Goal: Check status: Check status

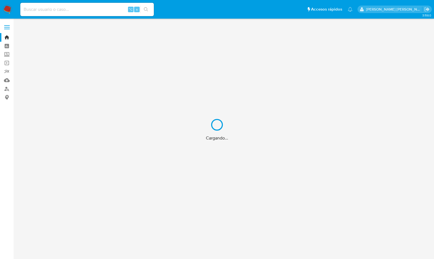
click at [45, 11] on div "Cargando..." at bounding box center [217, 129] width 434 height 259
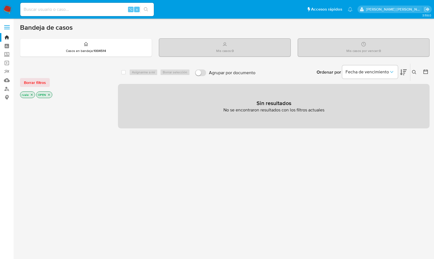
click at [35, 10] on input at bounding box center [87, 9] width 134 height 7
paste input "300698914"
type input "300698914"
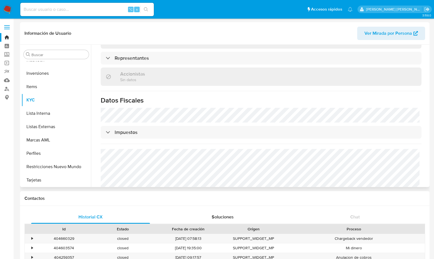
scroll to position [312, 0]
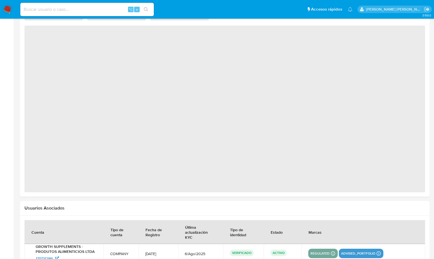
select select "10"
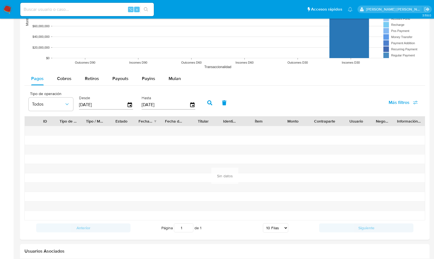
scroll to position [460, 0]
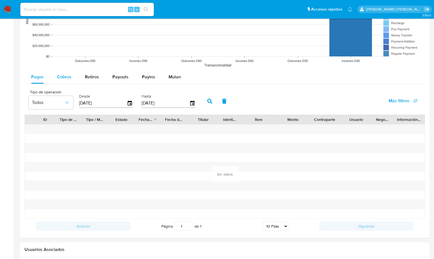
click at [67, 75] on span "Cobros" at bounding box center [64, 77] width 14 height 6
select select "10"
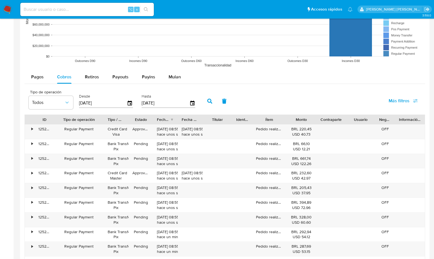
drag, startPoint x: 83, startPoint y: 117, endPoint x: 106, endPoint y: 118, distance: 23.1
click at [106, 118] on div at bounding box center [104, 119] width 10 height 9
click at [63, 100] on span "Todos" at bounding box center [48, 103] width 32 height 6
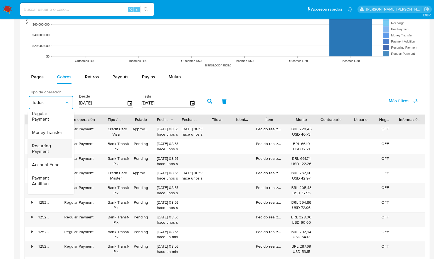
scroll to position [0, 0]
click at [56, 148] on span "Money Transfer" at bounding box center [47, 150] width 30 height 6
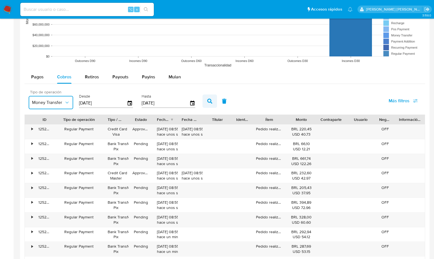
click at [207, 100] on icon "button" at bounding box center [209, 101] width 5 height 5
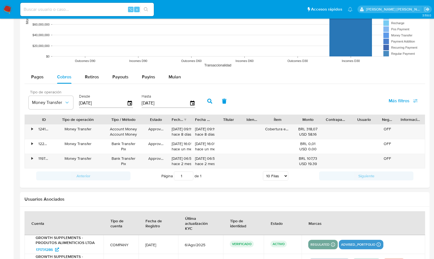
drag, startPoint x: 129, startPoint y: 118, endPoint x: 146, endPoint y: 119, distance: 17.0
click at [146, 119] on div at bounding box center [144, 119] width 10 height 9
click at [43, 75] on span "Pagos" at bounding box center [37, 77] width 13 height 6
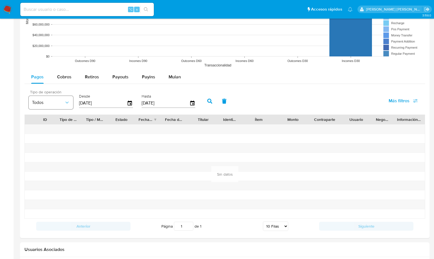
click at [65, 98] on button "Todos" at bounding box center [51, 102] width 45 height 13
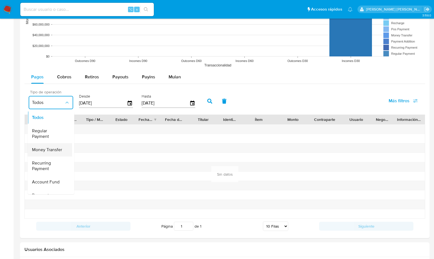
click at [53, 148] on span "Money Transfer" at bounding box center [47, 150] width 30 height 6
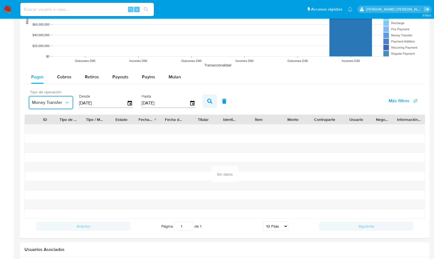
click at [207, 99] on icon "button" at bounding box center [209, 101] width 5 height 5
click at [130, 101] on icon "button" at bounding box center [130, 103] width 4 height 5
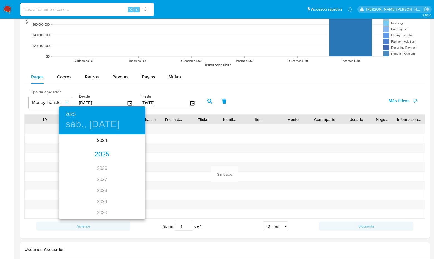
click at [105, 153] on div "2025" at bounding box center [102, 154] width 86 height 11
click at [75, 146] on div "ene." at bounding box center [73, 145] width 29 height 21
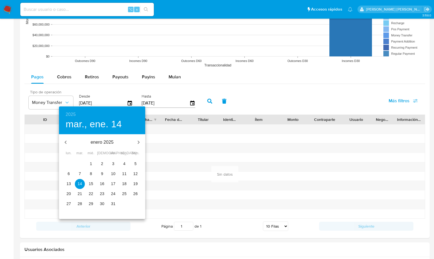
click at [91, 163] on p "1" at bounding box center [91, 164] width 2 height 6
type input "[DATE]"
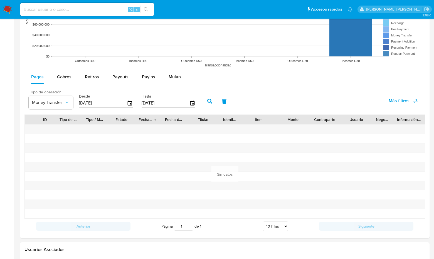
click at [207, 99] on icon "button" at bounding box center [209, 101] width 5 height 5
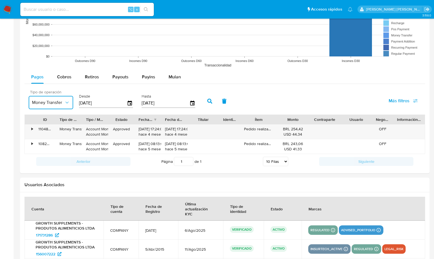
click at [66, 105] on button "Money Transfer" at bounding box center [51, 102] width 45 height 13
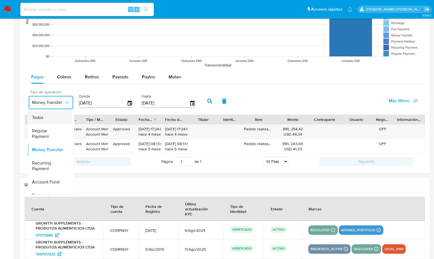
click at [50, 117] on div "Todos" at bounding box center [48, 117] width 32 height 13
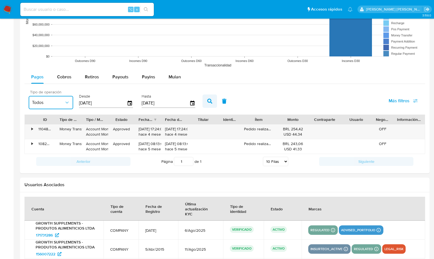
click at [208, 99] on icon "button" at bounding box center [209, 101] width 5 height 5
click at [68, 78] on span "Cobros" at bounding box center [64, 77] width 14 height 6
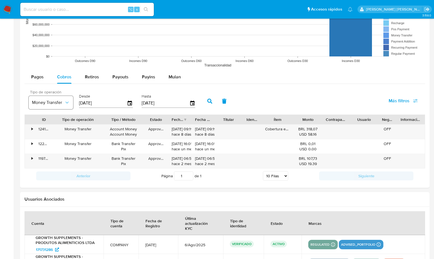
click at [65, 100] on icon "button" at bounding box center [67, 103] width 6 height 6
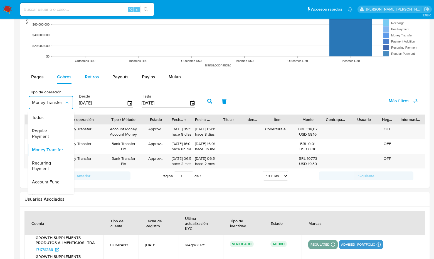
click at [104, 82] on button "Retiros" at bounding box center [92, 76] width 28 height 13
select select "10"
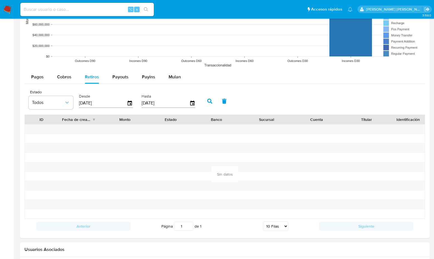
click at [90, 102] on input "[DATE]" at bounding box center [103, 103] width 48 height 9
click at [129, 103] on icon "button" at bounding box center [130, 104] width 10 height 10
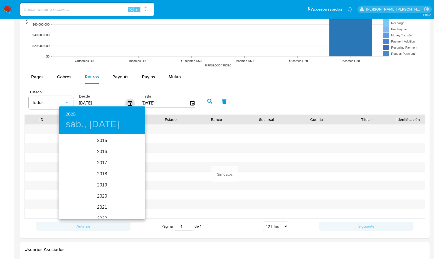
scroll to position [78, 0]
click at [99, 176] on div "2025" at bounding box center [102, 176] width 86 height 11
click at [73, 143] on div "ene." at bounding box center [73, 145] width 29 height 21
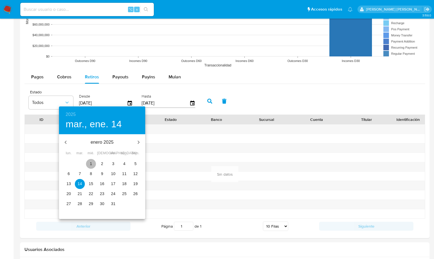
click at [91, 162] on p "1" at bounding box center [91, 164] width 2 height 6
type input "[DATE]"
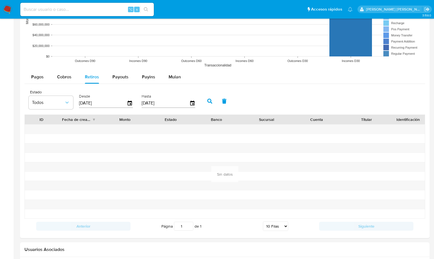
click at [208, 99] on icon "button" at bounding box center [209, 101] width 5 height 5
click at [207, 99] on icon "button" at bounding box center [209, 101] width 5 height 5
click at [42, 76] on span "Pagos" at bounding box center [37, 77] width 13 height 6
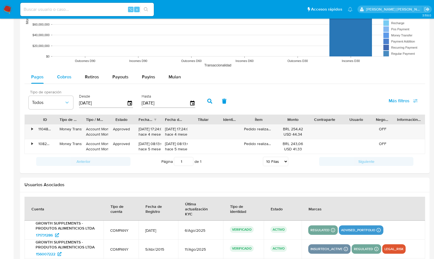
click at [64, 75] on span "Cobros" at bounding box center [64, 77] width 14 height 6
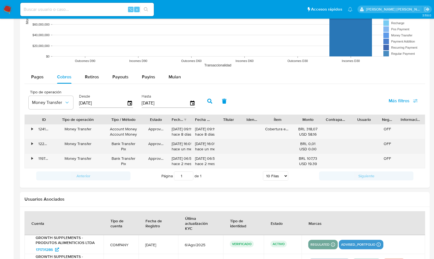
click at [32, 142] on div "•" at bounding box center [31, 143] width 1 height 5
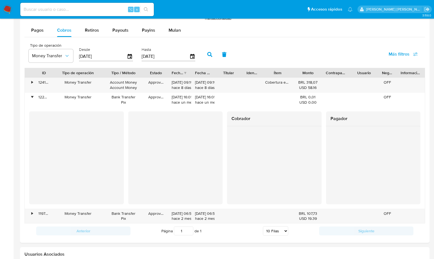
scroll to position [507, 0]
